Goal: Find contact information: Obtain details needed to contact an individual or organization

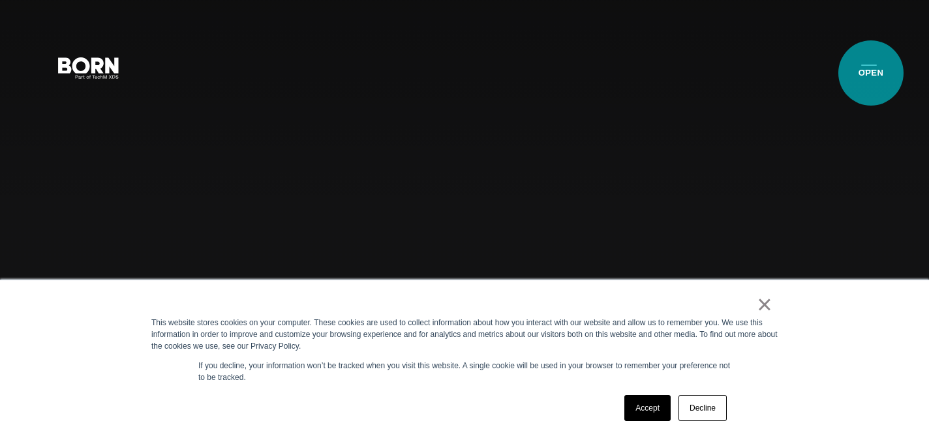
click at [871, 73] on button "Primary Menu" at bounding box center [868, 66] width 31 height 27
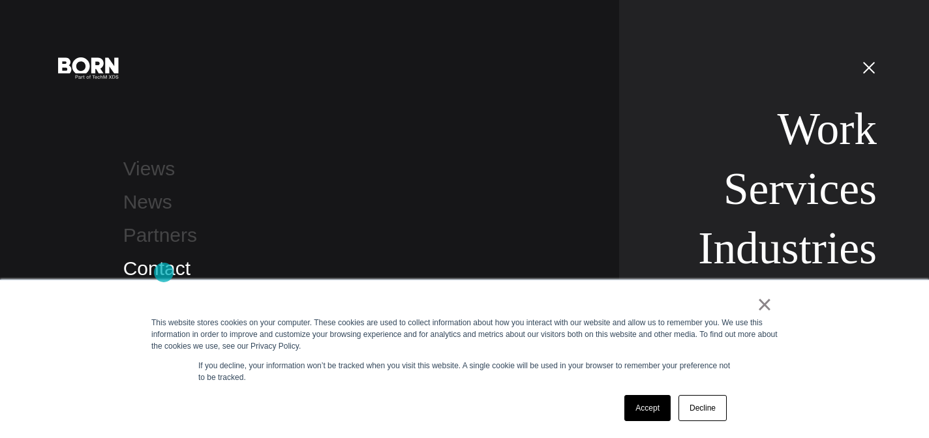
click at [164, 273] on link "Contact" at bounding box center [156, 269] width 67 height 22
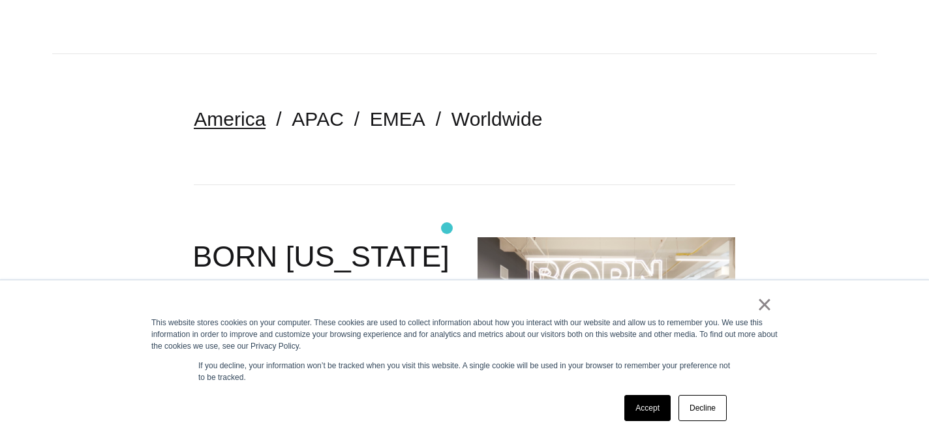
scroll to position [235, 0]
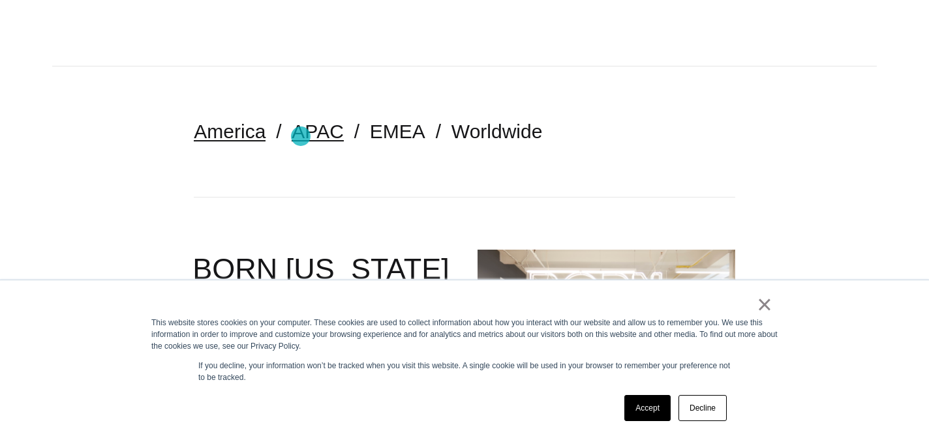
click at [301, 136] on link "APAC" at bounding box center [317, 132] width 52 height 22
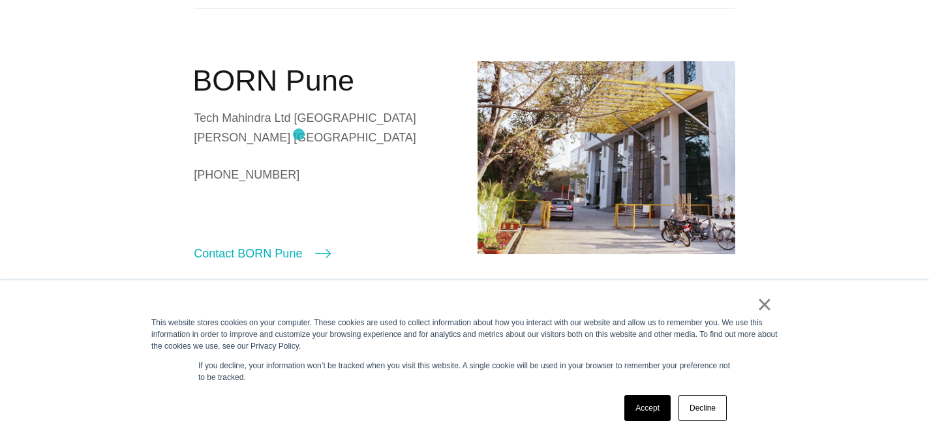
scroll to position [751, 0]
